Goal: Task Accomplishment & Management: Manage account settings

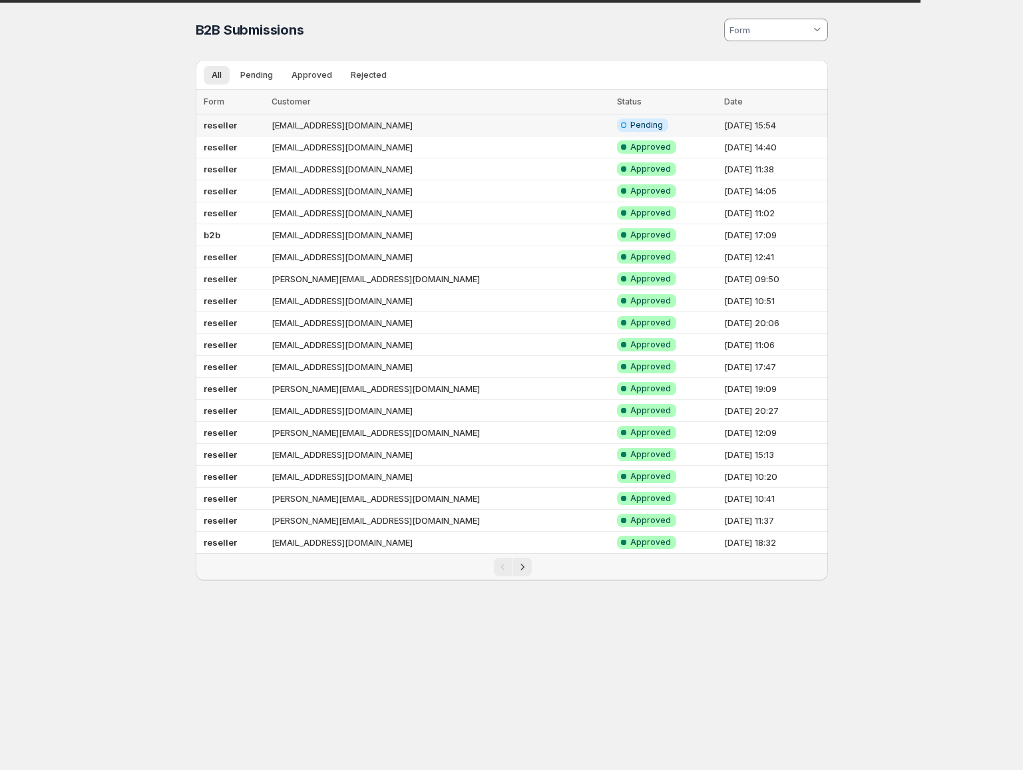
click at [333, 129] on td "[EMAIL_ADDRESS][DOMAIN_NAME]" at bounding box center [441, 126] width 346 height 22
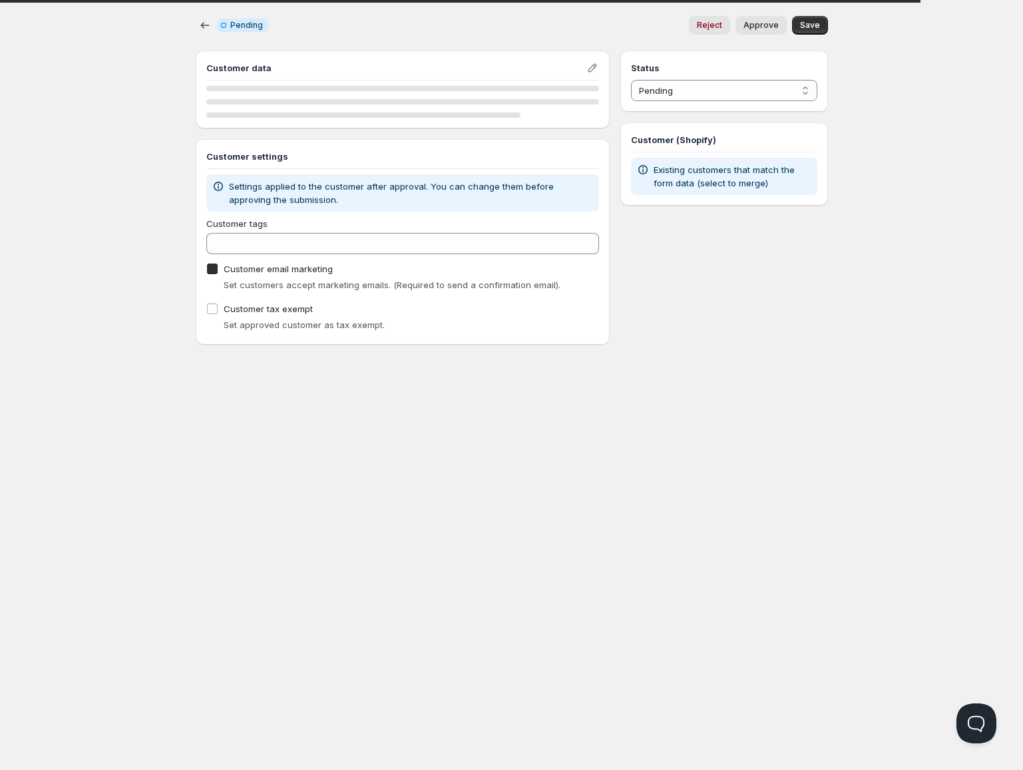
checkbox input "true"
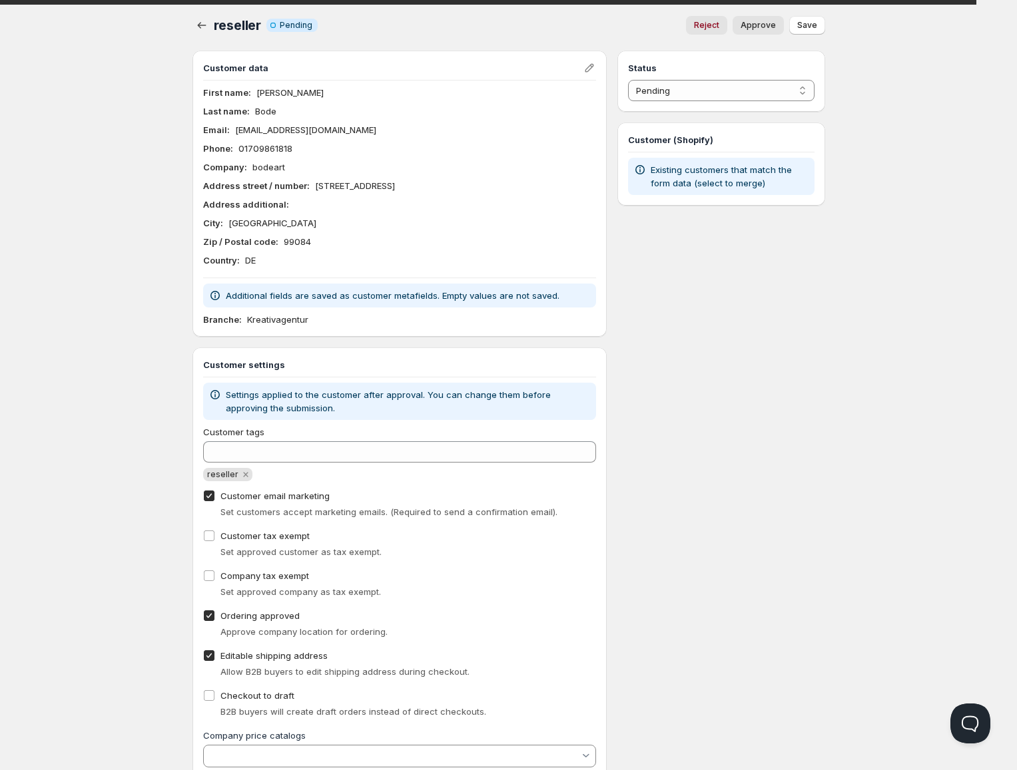
click at [773, 28] on span "Approve" at bounding box center [757, 25] width 35 height 11
select select "1"
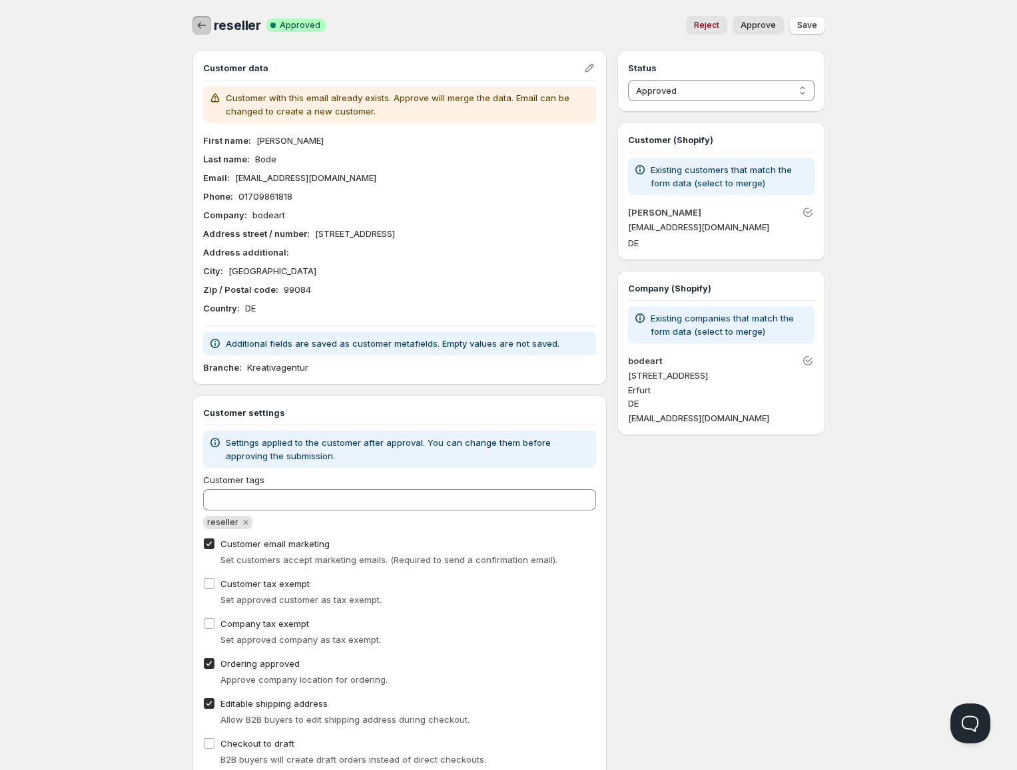
click at [195, 25] on icon "button" at bounding box center [201, 25] width 13 height 13
